Goal: Find specific page/section: Find specific page/section

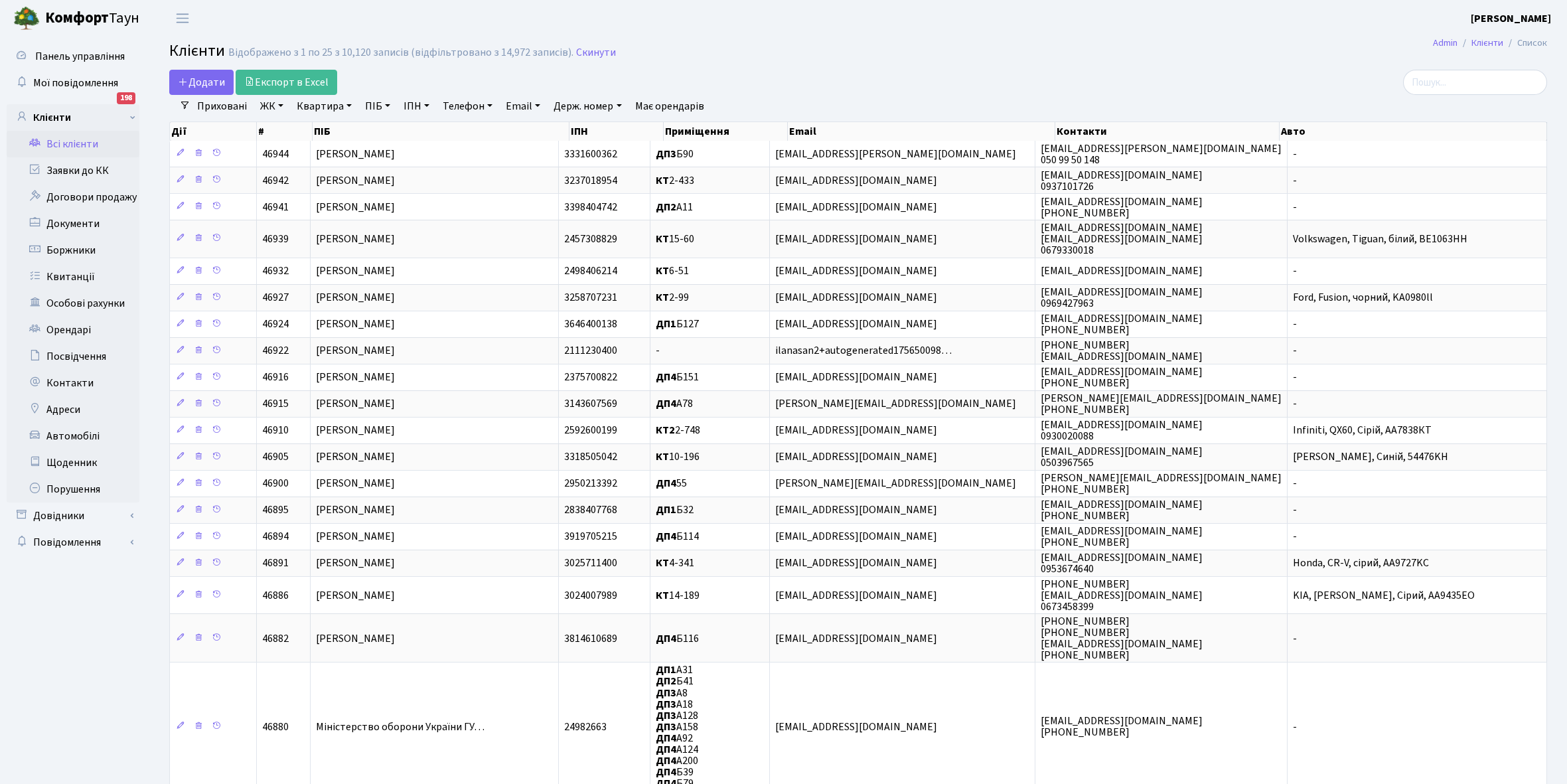
select select "25"
click at [68, 143] on link "Всі клієнти" at bounding box center [73, 144] width 132 height 26
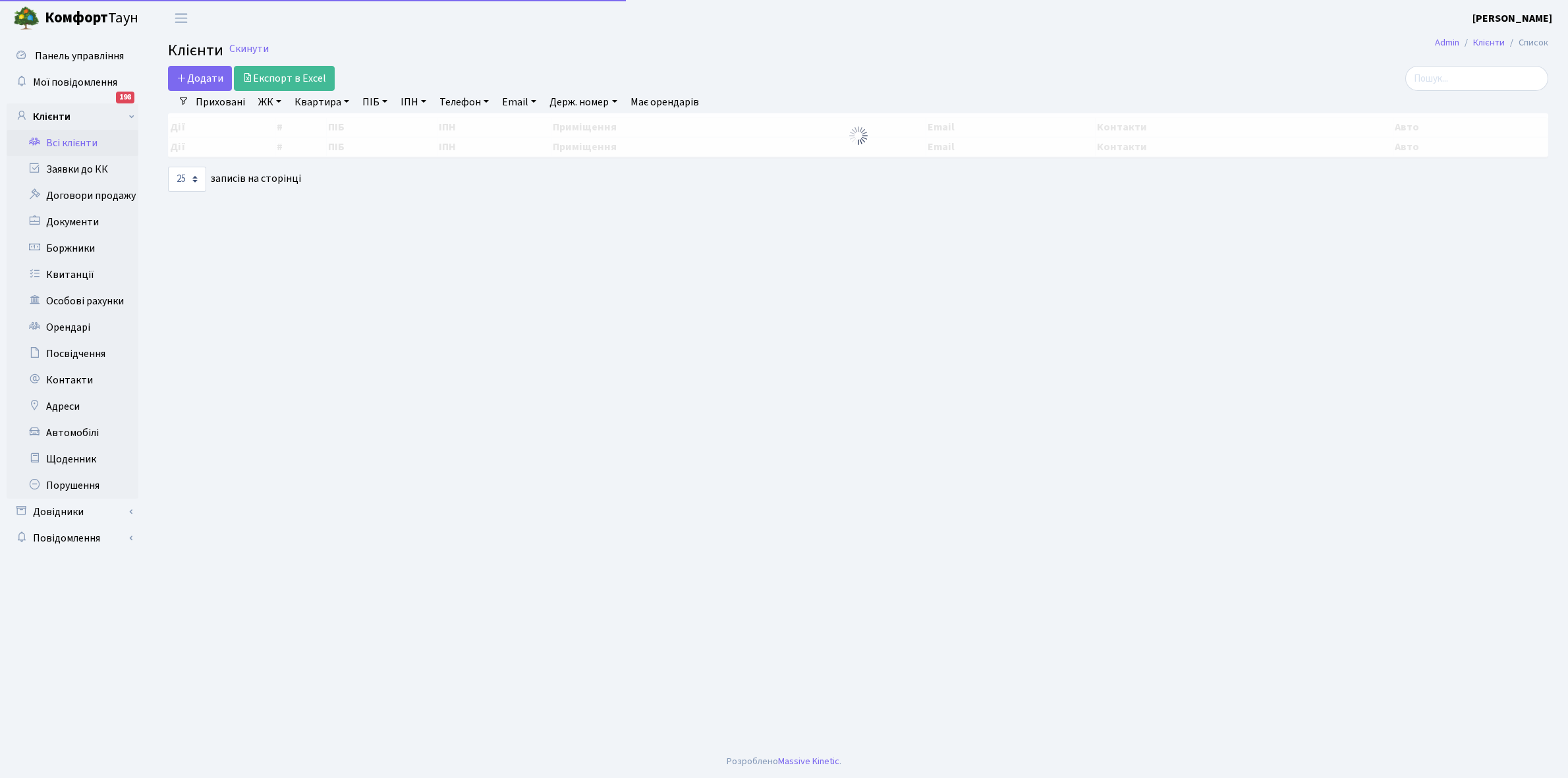
select select "25"
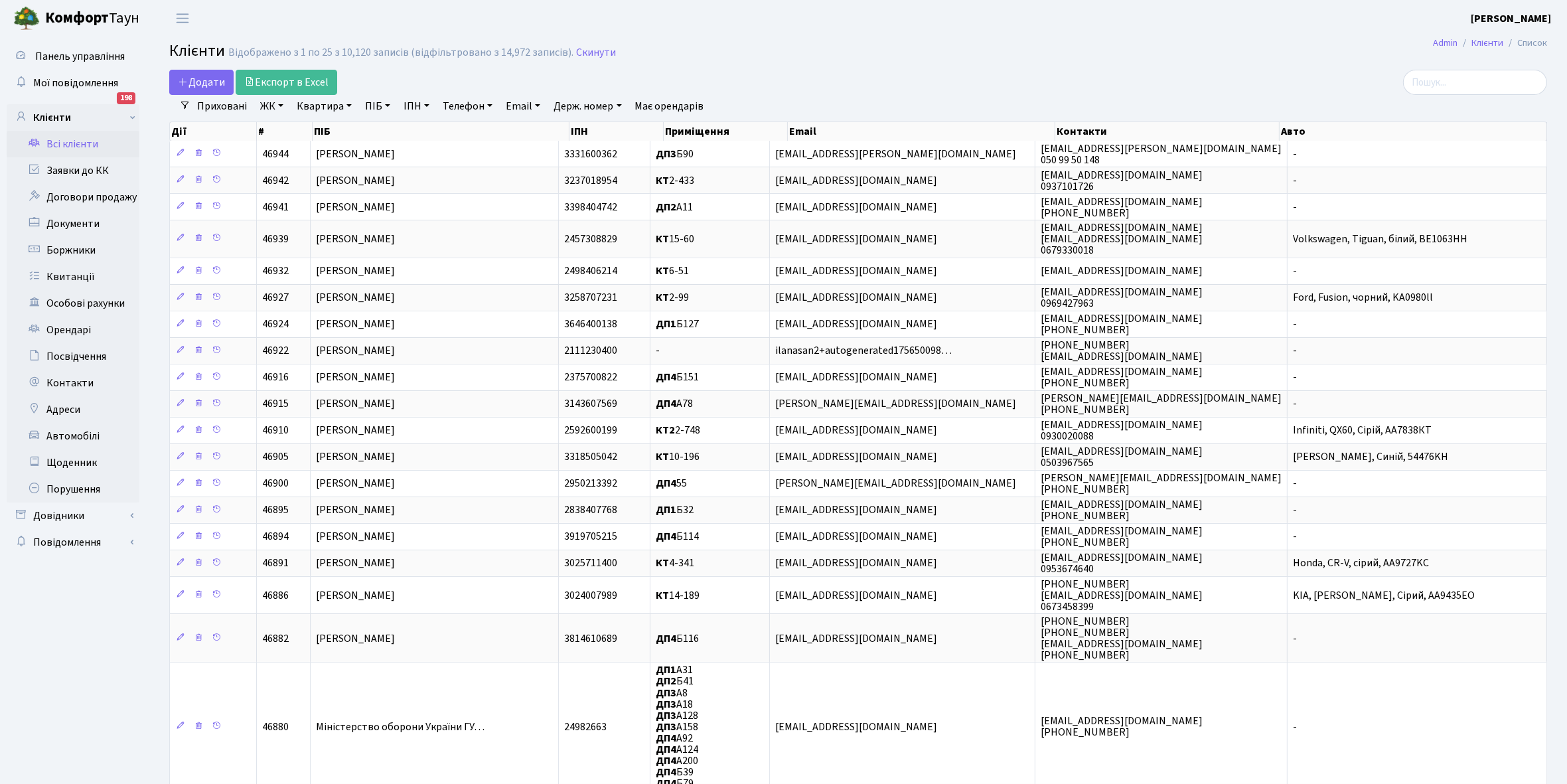
click at [77, 141] on link "Всі клієнти" at bounding box center [73, 144] width 132 height 26
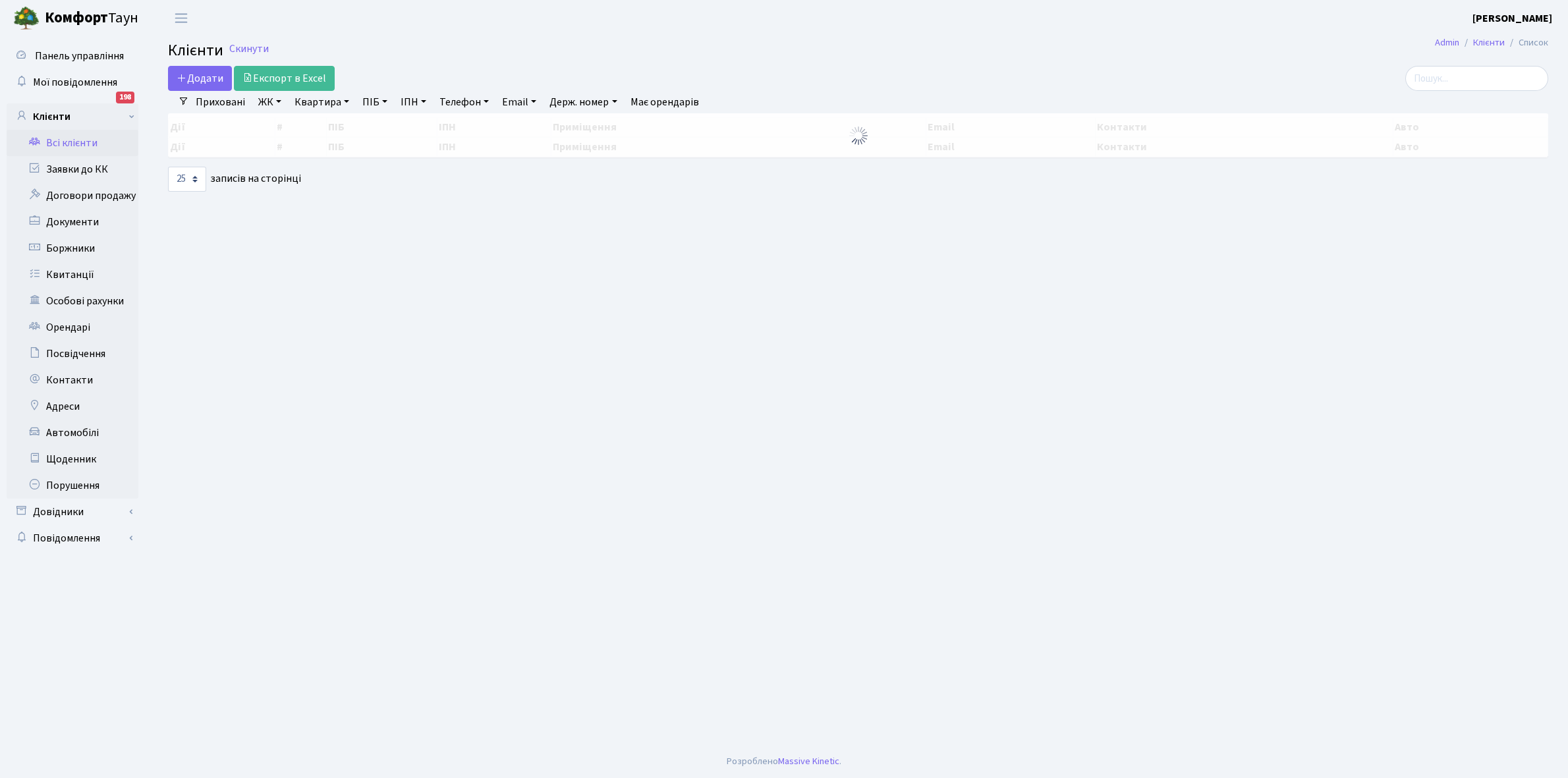
select select "25"
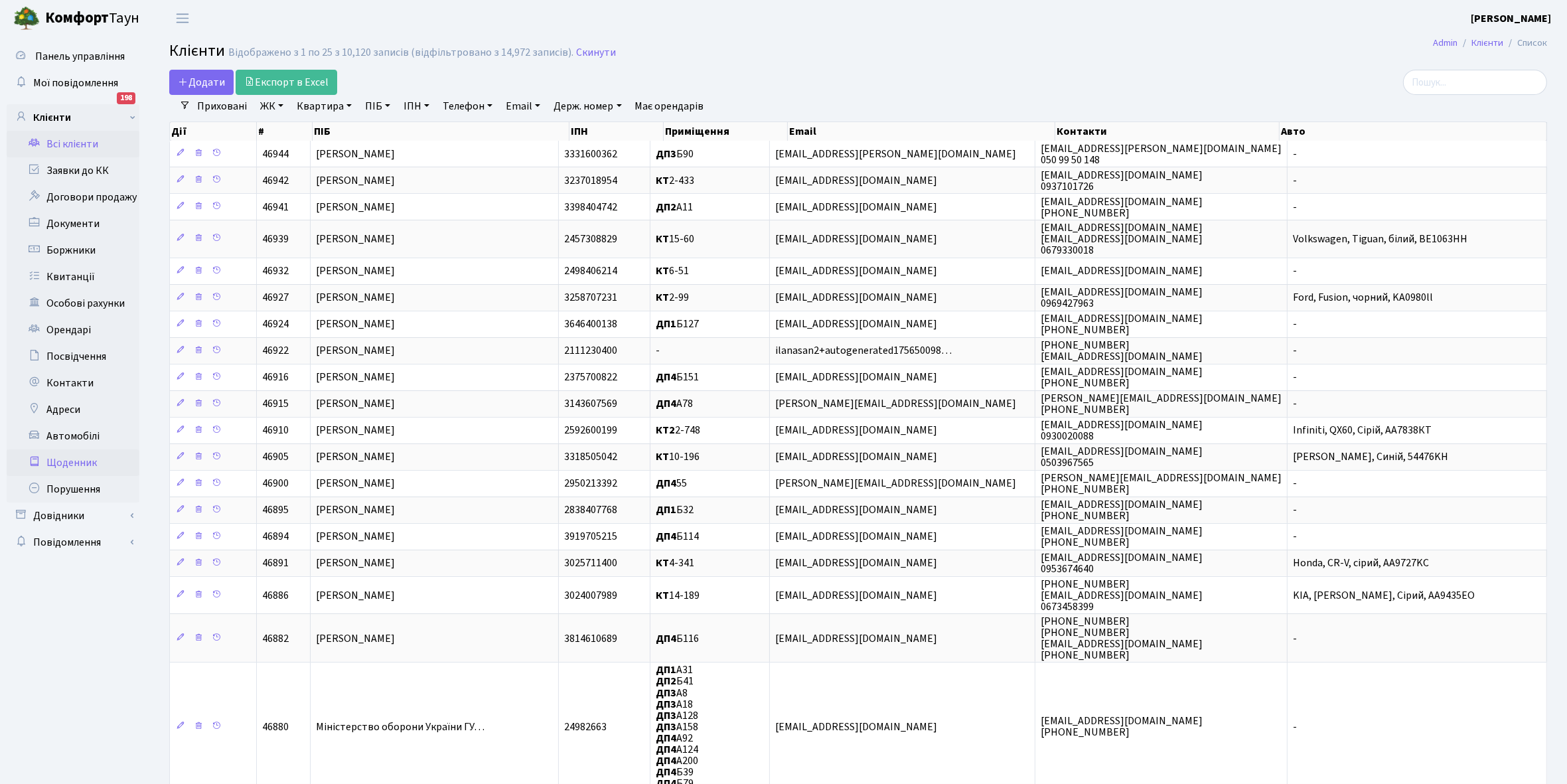
click at [65, 463] on link "Щоденник" at bounding box center [73, 462] width 132 height 26
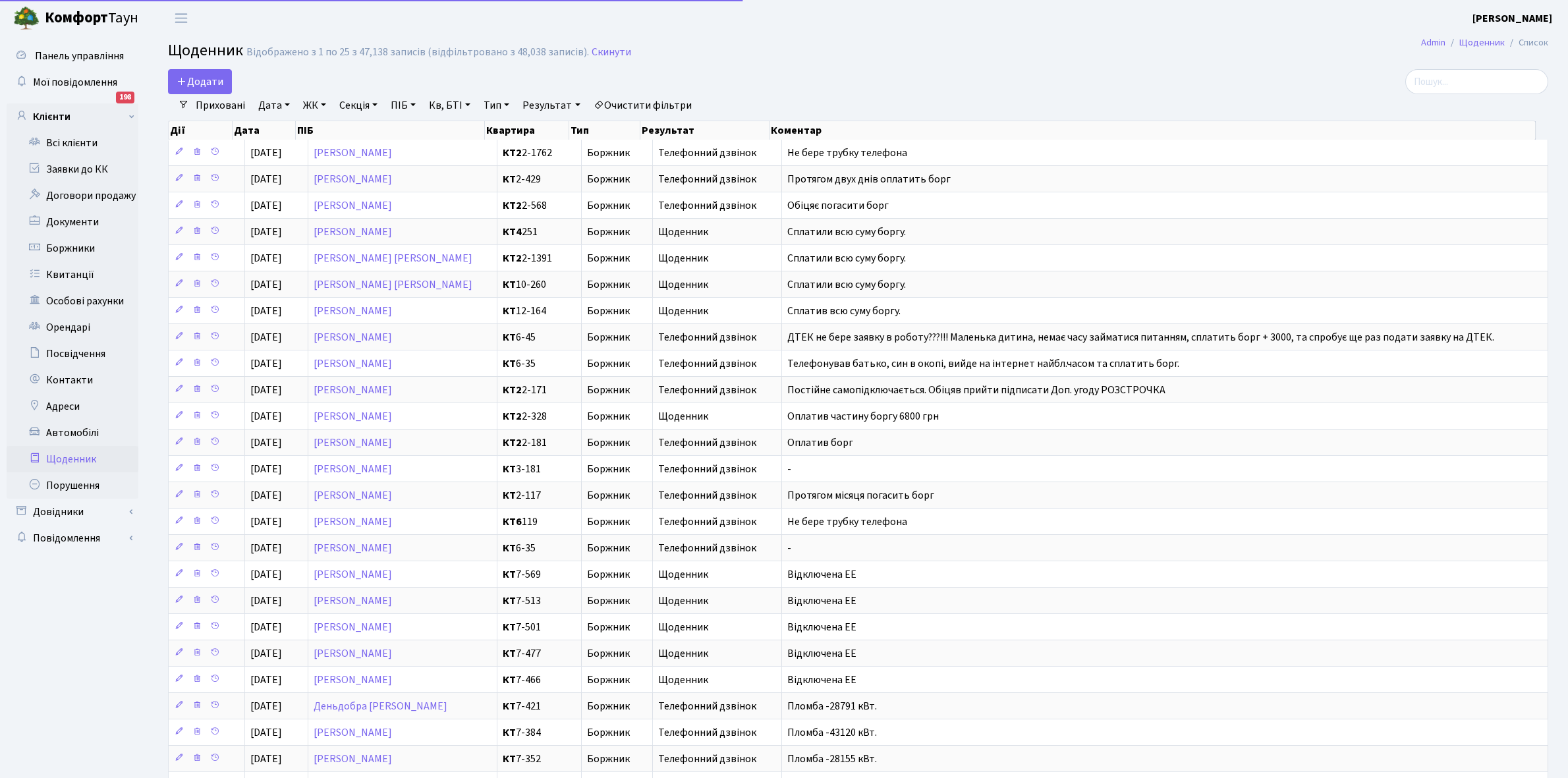
select select "25"
